Goal: Find specific page/section: Find specific page/section

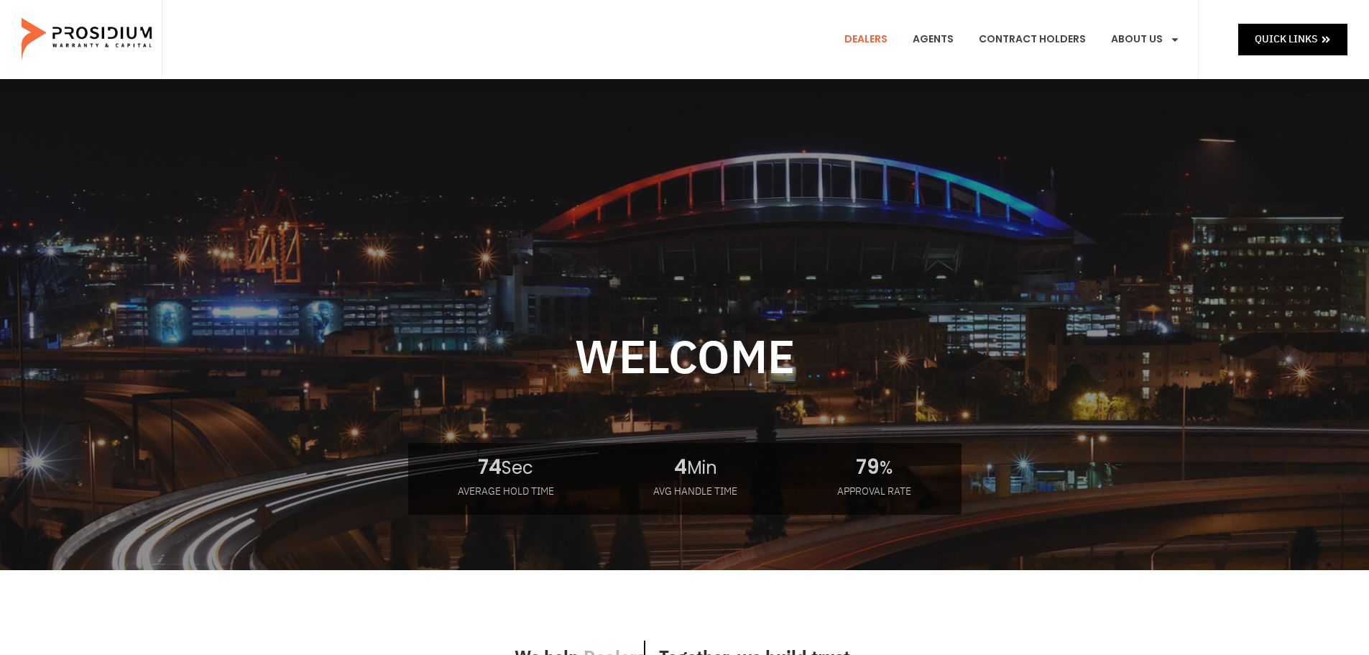
click at [873, 41] on link "Dealers" at bounding box center [866, 39] width 65 height 53
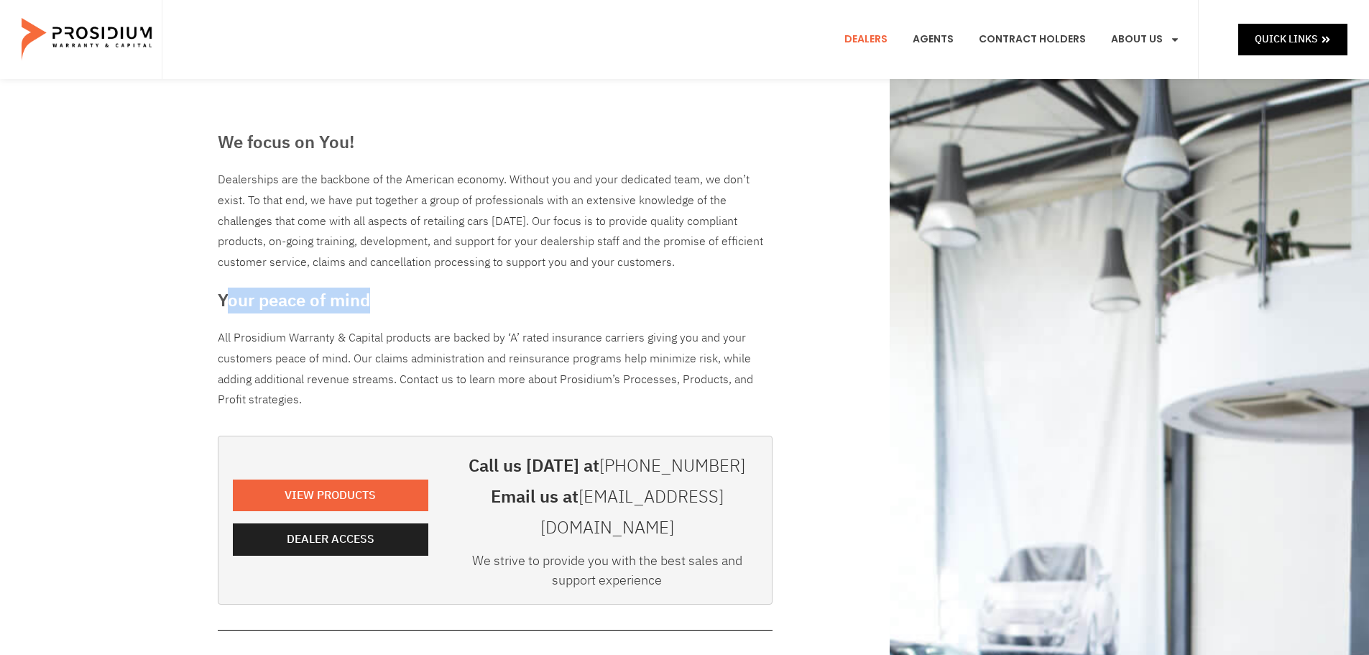
drag, startPoint x: 383, startPoint y: 300, endPoint x: 229, endPoint y: 288, distance: 154.9
click at [229, 288] on h3 "Your peace of mind" at bounding box center [495, 300] width 555 height 26
click at [224, 287] on h3 "Your peace of mind" at bounding box center [495, 300] width 555 height 26
drag, startPoint x: 216, startPoint y: 300, endPoint x: 369, endPoint y: 321, distance: 154.6
click at [368, 321] on div "We focus on You! Dealerships are the backbone of the American economy. Without …" at bounding box center [495, 655] width 569 height 1067
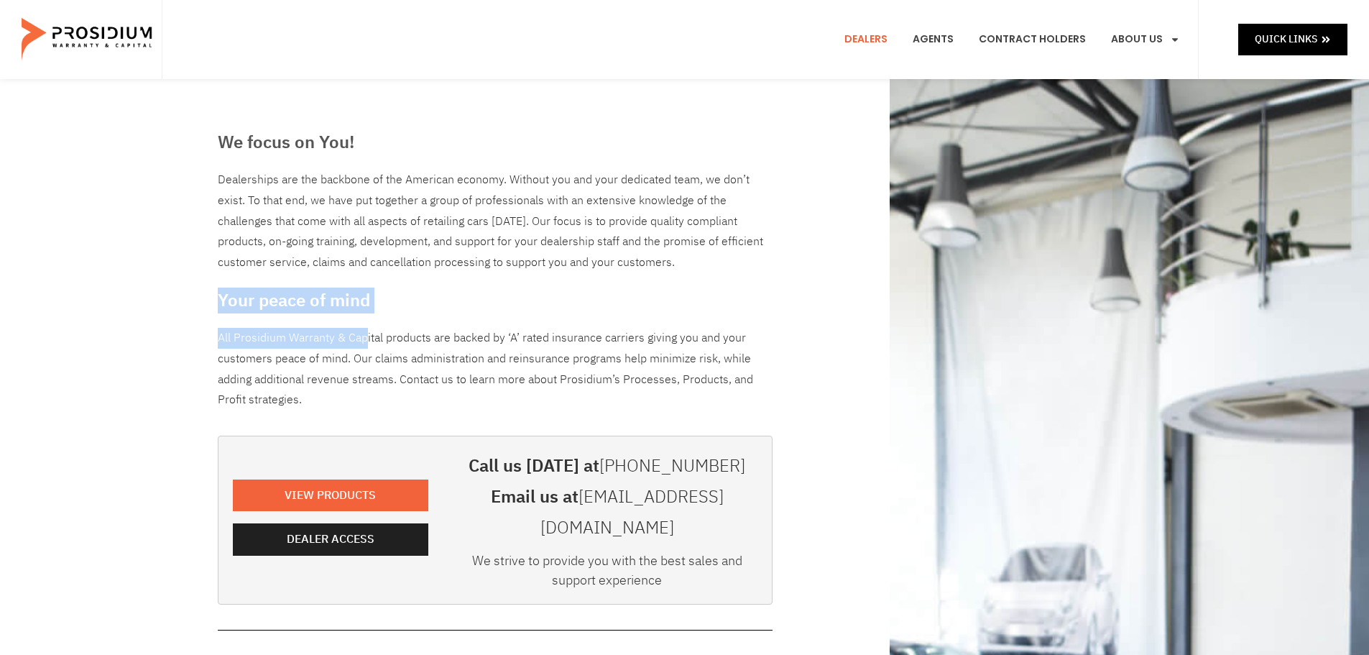
click at [380, 313] on h3 "Your peace of mind" at bounding box center [495, 300] width 555 height 26
drag, startPoint x: 380, startPoint y: 290, endPoint x: 198, endPoint y: 277, distance: 182.3
click at [209, 282] on div "We focus on You! Dealerships are the backbone of the American economy. Without …" at bounding box center [684, 655] width 1369 height 1153
click at [198, 277] on div "We focus on You! Dealerships are the backbone of the American economy. Without …" at bounding box center [684, 655] width 1369 height 1153
drag, startPoint x: 229, startPoint y: 294, endPoint x: 390, endPoint y: 305, distance: 160.7
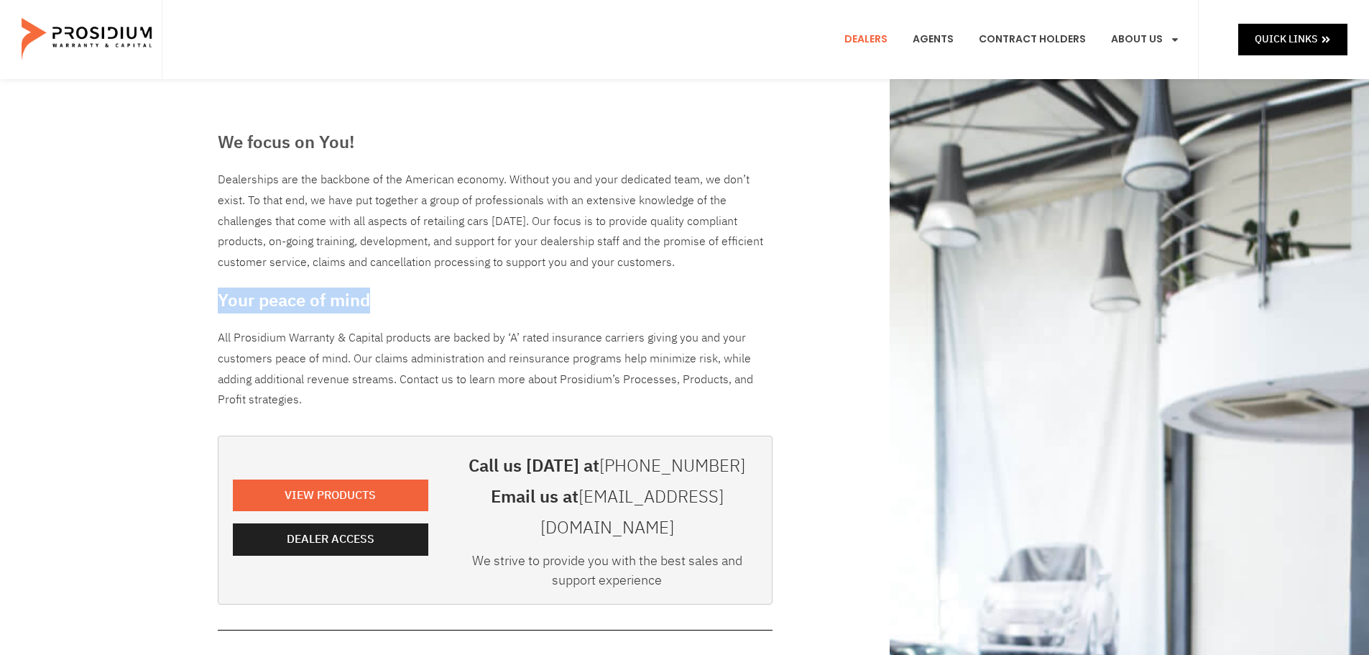
click at [390, 305] on h3 "Your peace of mind" at bounding box center [495, 300] width 555 height 26
drag, startPoint x: 374, startPoint y: 298, endPoint x: 215, endPoint y: 305, distance: 159.0
click at [215, 305] on div "We focus on You! Dealerships are the backbone of the American economy. Without …" at bounding box center [495, 655] width 569 height 1067
click at [214, 305] on div "We focus on You! Dealerships are the backbone of the American economy. Without …" at bounding box center [495, 655] width 569 height 1067
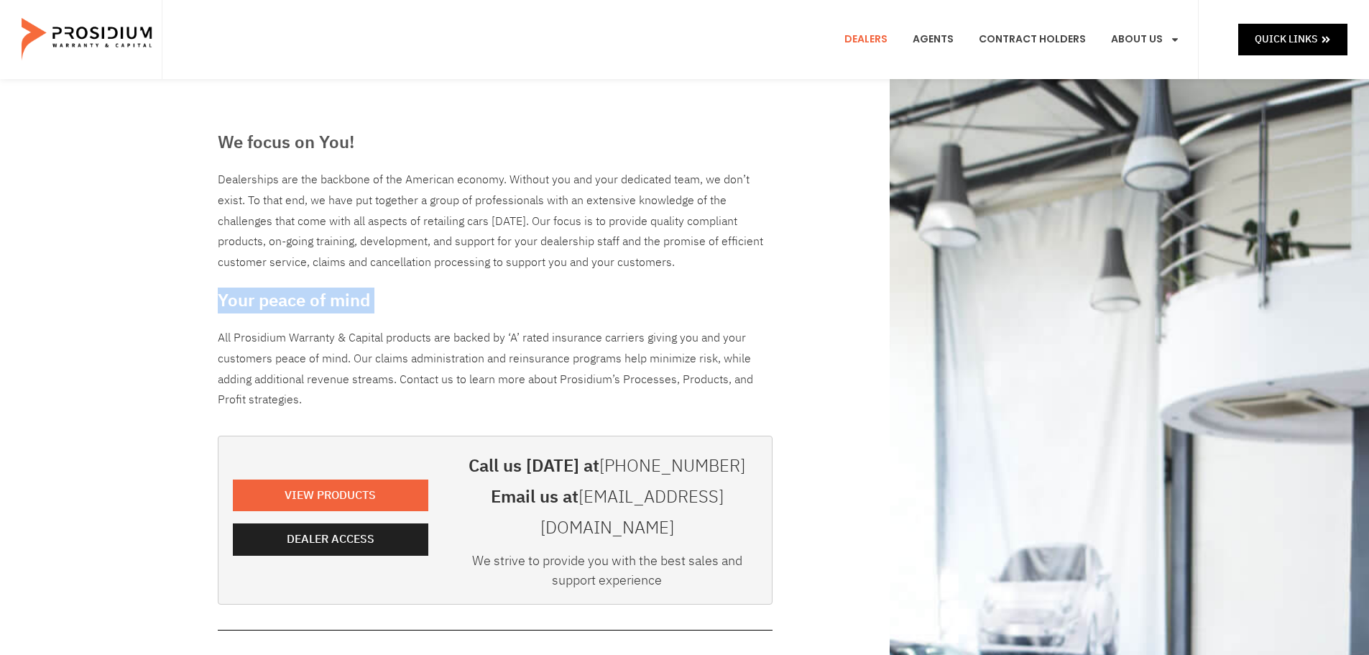
drag, startPoint x: 214, startPoint y: 305, endPoint x: 389, endPoint y: 305, distance: 174.6
click at [389, 305] on div "We focus on You! Dealerships are the backbone of the American economy. Without …" at bounding box center [495, 655] width 569 height 1067
click at [394, 305] on h3 "Your peace of mind" at bounding box center [495, 300] width 555 height 26
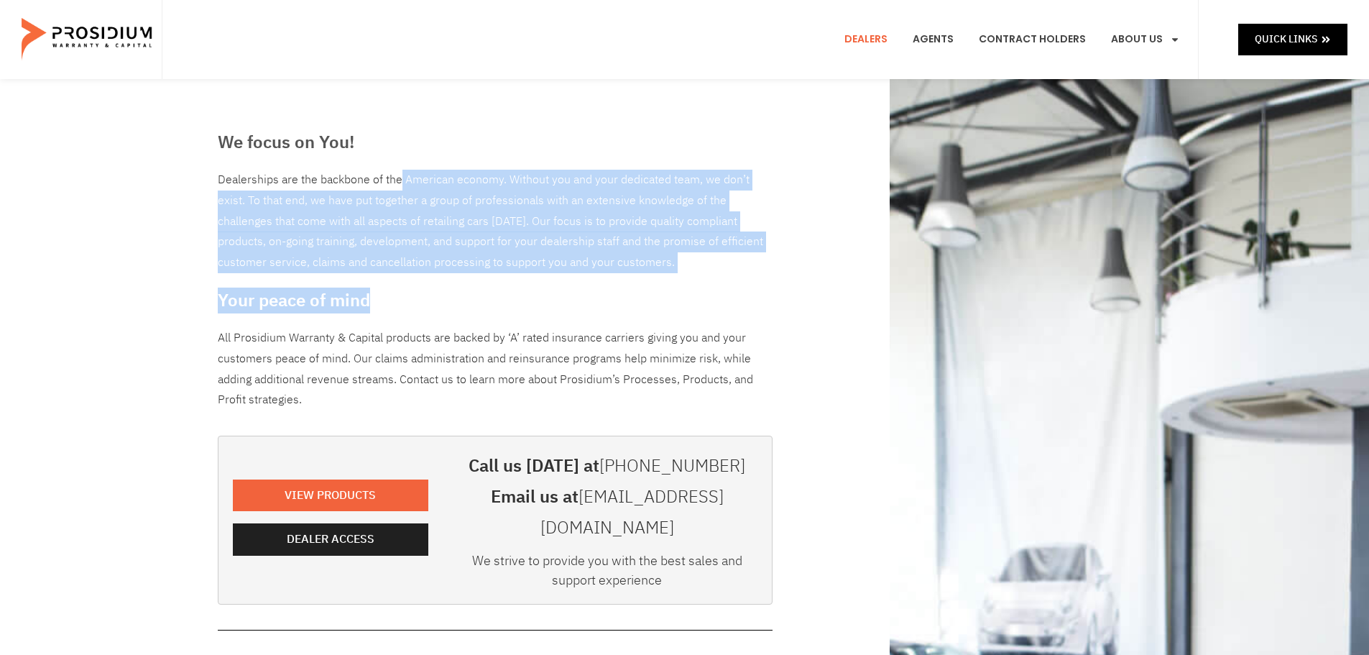
drag, startPoint x: 382, startPoint y: 299, endPoint x: 351, endPoint y: 172, distance: 130.2
click at [351, 172] on div "We focus on You! Dealerships are the backbone of the American economy. Without …" at bounding box center [495, 655] width 569 height 1067
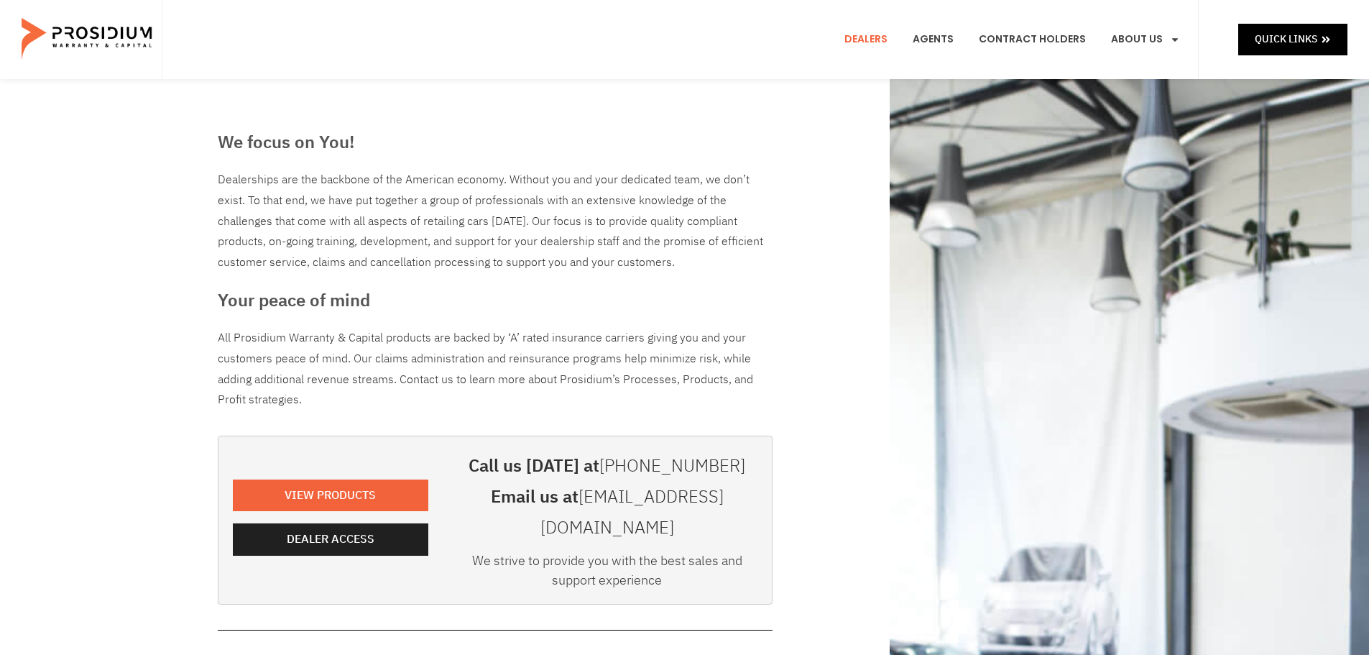
click at [361, 152] on h3 "We focus on You!" at bounding box center [495, 142] width 555 height 26
drag, startPoint x: 674, startPoint y: 263, endPoint x: 200, endPoint y: 180, distance: 481.6
click at [200, 180] on div "We focus on You! Dealerships are the backbone of the American economy. Without …" at bounding box center [684, 655] width 1369 height 1153
drag, startPoint x: 224, startPoint y: 143, endPoint x: 476, endPoint y: 91, distance: 257.5
click at [476, 91] on div "We focus on You! Dealerships are the backbone of the American economy. Without …" at bounding box center [685, 655] width 949 height 1153
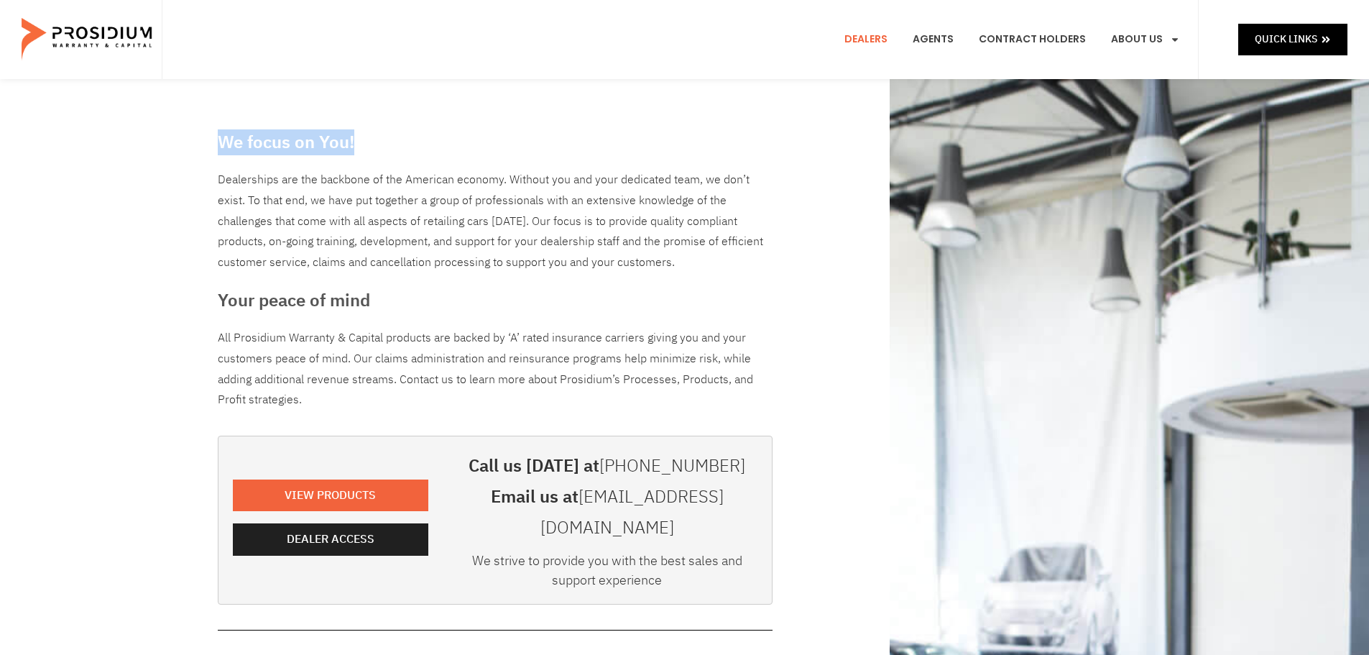
click at [428, 143] on h3 "We focus on You!" at bounding box center [495, 142] width 555 height 26
drag, startPoint x: 564, startPoint y: 248, endPoint x: 217, endPoint y: 130, distance: 366.6
click at [217, 130] on div "We focus on You! Dealerships are the backbone of the American economy. Without …" at bounding box center [495, 655] width 569 height 1067
click at [218, 130] on h3 "We focus on You!" at bounding box center [495, 142] width 555 height 26
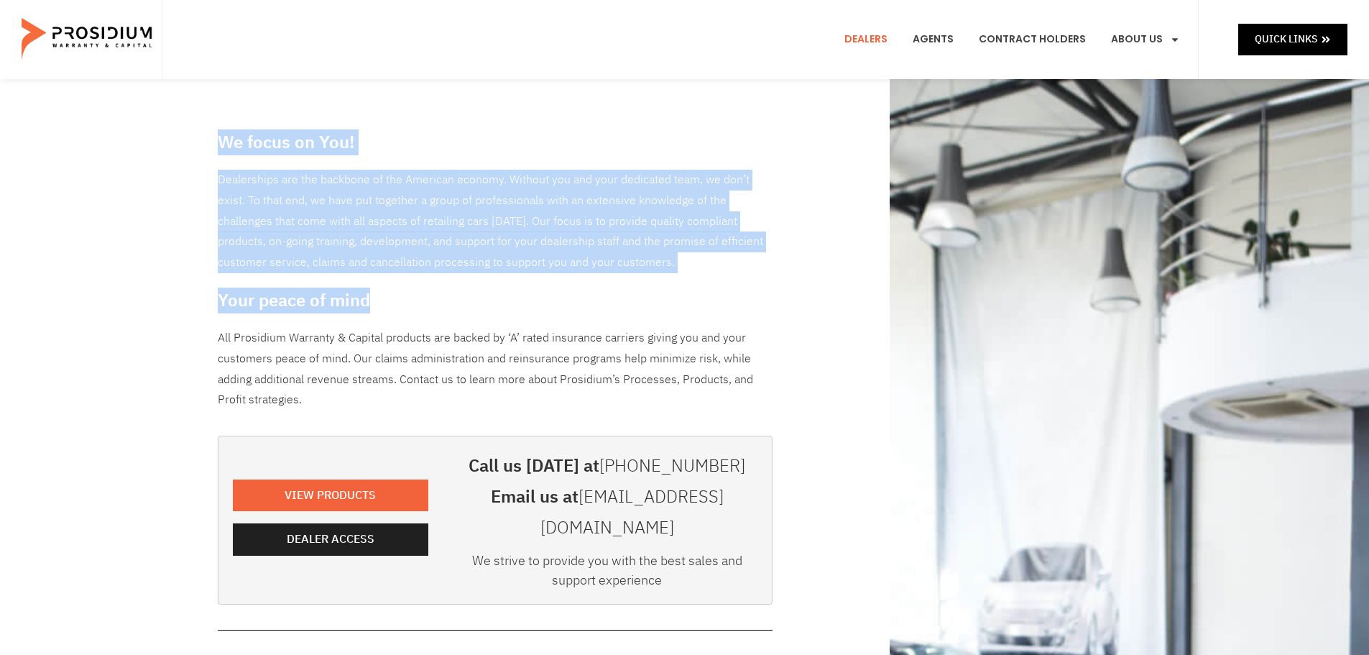
drag, startPoint x: 211, startPoint y: 130, endPoint x: 661, endPoint y: 289, distance: 477.1
click at [661, 289] on div "We focus on You! Dealerships are the backbone of the American economy. Without …" at bounding box center [495, 655] width 569 height 1067
click at [704, 318] on div "We focus on You! Dealerships are the backbone of the American economy. Without …" at bounding box center [495, 655] width 569 height 1067
